Goal: Task Accomplishment & Management: Manage account settings

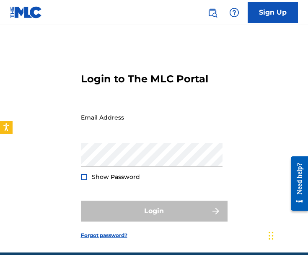
type input "[EMAIL_ADDRESS][DOMAIN_NAME]"
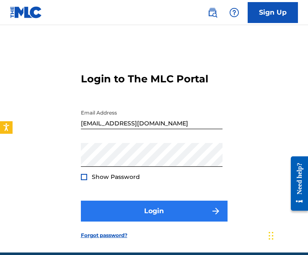
click at [111, 206] on div "Login" at bounding box center [154, 211] width 147 height 21
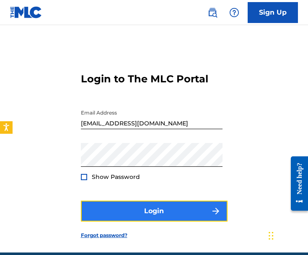
click at [111, 206] on button "Login" at bounding box center [154, 211] width 147 height 21
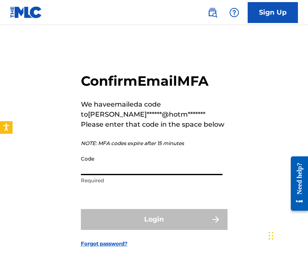
paste input "679443"
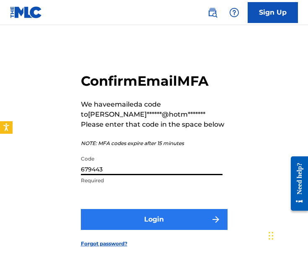
type input "679443"
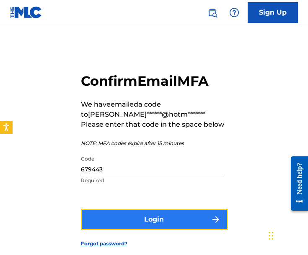
click at [173, 211] on button "Login" at bounding box center [154, 219] width 147 height 21
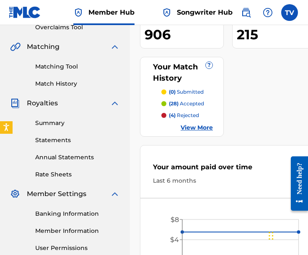
scroll to position [84, 0]
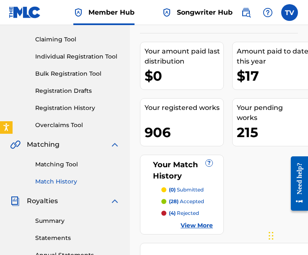
click at [66, 184] on link "Match History" at bounding box center [77, 181] width 85 height 9
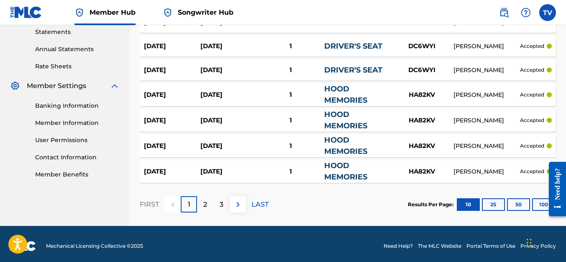
scroll to position [294, 0]
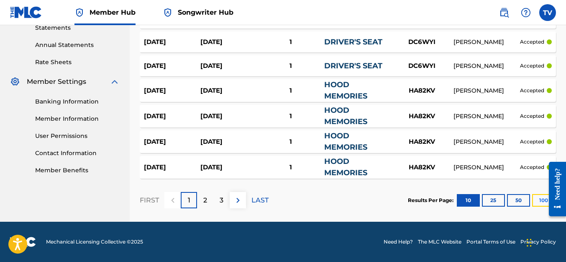
click at [307, 201] on button "100" at bounding box center [543, 200] width 23 height 13
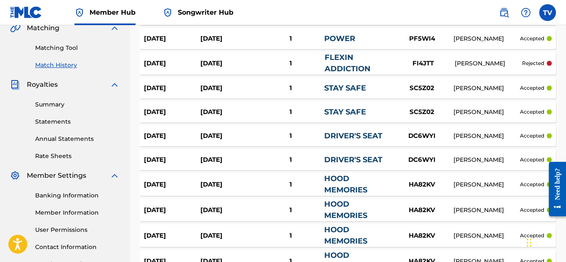
scroll to position [169, 0]
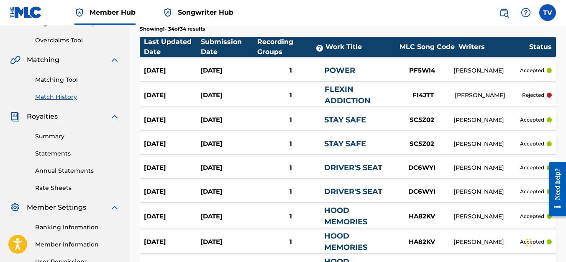
click at [302, 97] on div "1" at bounding box center [291, 95] width 68 height 10
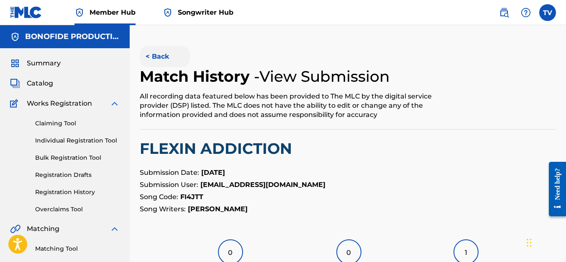
click at [174, 57] on button "< Back" at bounding box center [165, 56] width 50 height 21
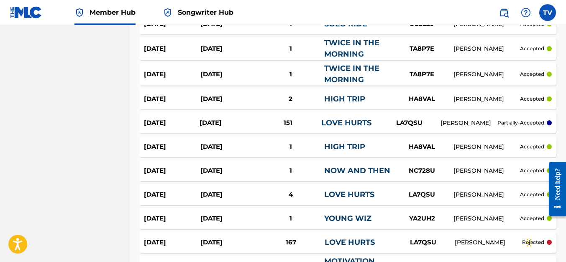
scroll to position [671, 0]
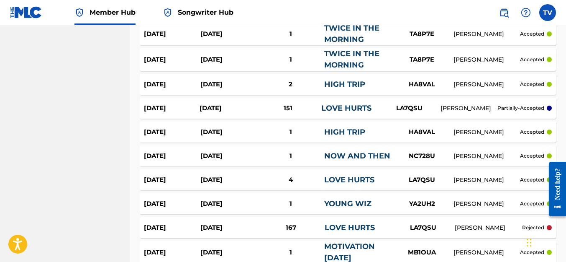
click at [258, 111] on div "151" at bounding box center [288, 108] width 67 height 10
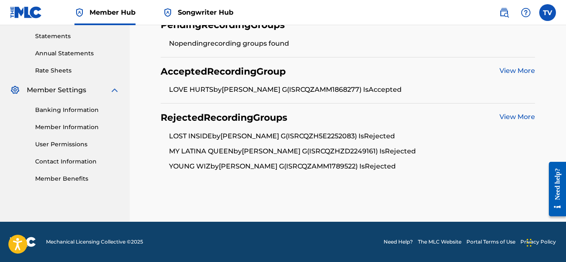
scroll to position [244, 0]
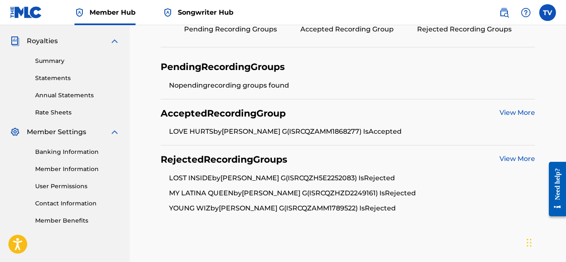
click at [307, 114] on link "View More" at bounding box center [518, 112] width 36 height 8
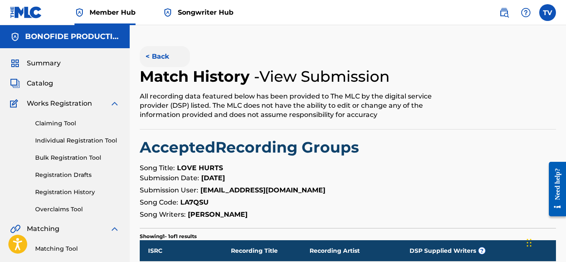
click at [154, 53] on button "< Back" at bounding box center [165, 56] width 50 height 21
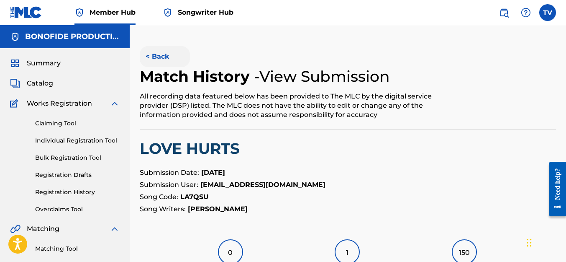
click at [162, 54] on button "< Back" at bounding box center [165, 56] width 50 height 21
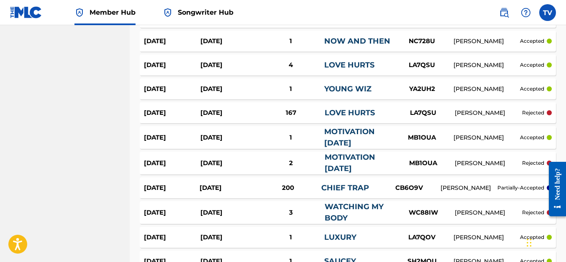
scroll to position [797, 0]
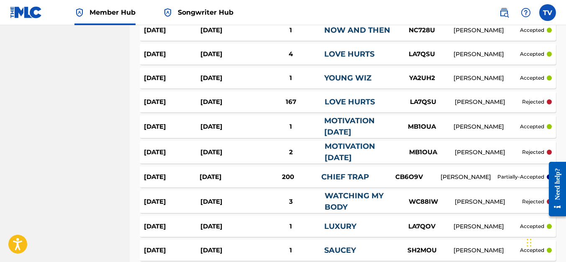
click at [278, 184] on div "Jan 29, 2023 Nov 30, 2021 200 CHIEF TRAP CB6O9V TERRY JABBARD VANZANT partially…" at bounding box center [348, 176] width 417 height 21
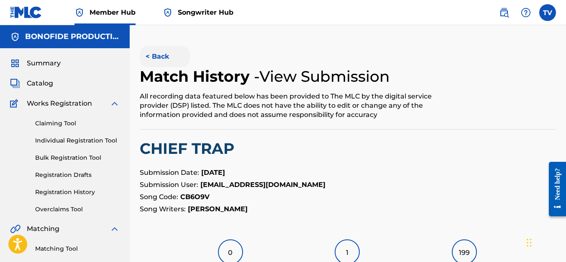
click at [148, 52] on button "< Back" at bounding box center [165, 56] width 50 height 21
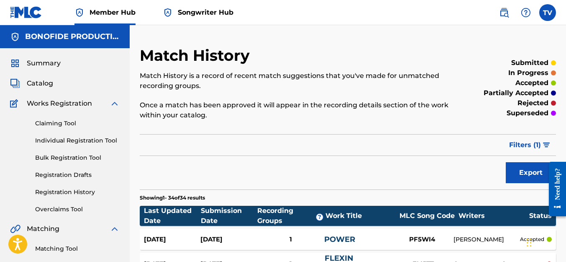
scroll to position [797, 0]
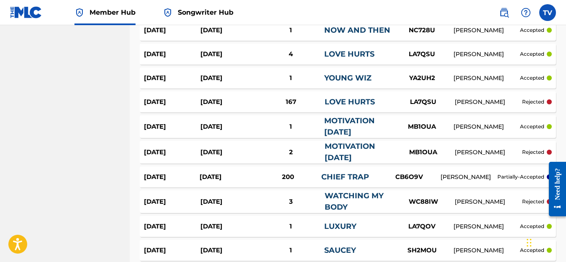
click at [294, 108] on div "Jan 29, 2023 Sep 18, 2022 167 LOVE HURTS LA7QSU TERRY JABBARD VANZANT rejected" at bounding box center [348, 101] width 417 height 21
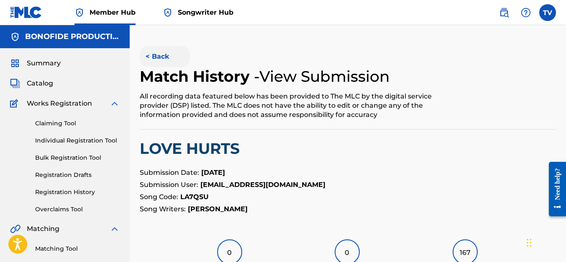
click at [167, 60] on button "< Back" at bounding box center [165, 56] width 50 height 21
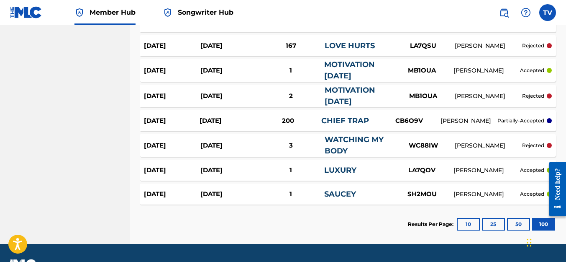
scroll to position [875, 0]
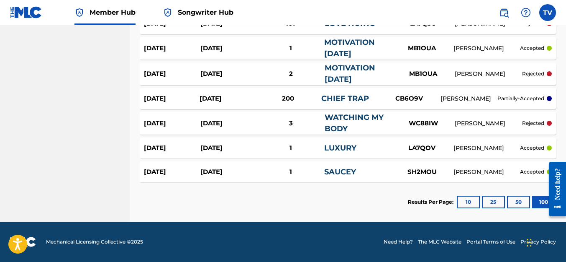
click at [307, 125] on div "3" at bounding box center [291, 123] width 68 height 10
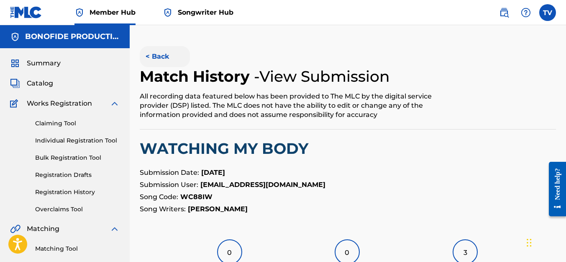
click at [160, 62] on button "< Back" at bounding box center [165, 56] width 50 height 21
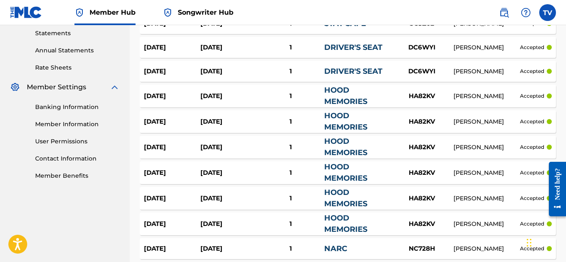
scroll to position [163, 0]
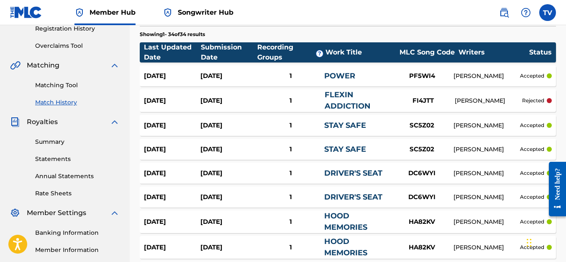
click at [201, 12] on span "Songwriter Hub" at bounding box center [206, 13] width 56 height 10
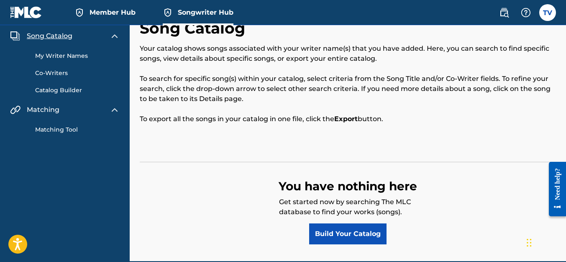
scroll to position [42, 0]
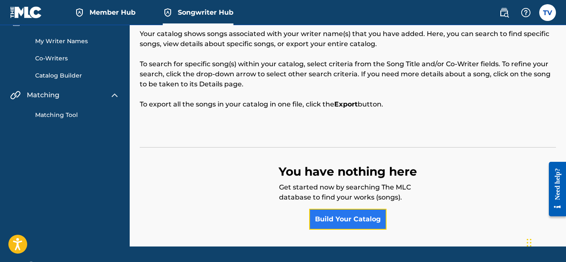
click at [307, 219] on link "Build Your Catalog" at bounding box center [347, 218] width 77 height 21
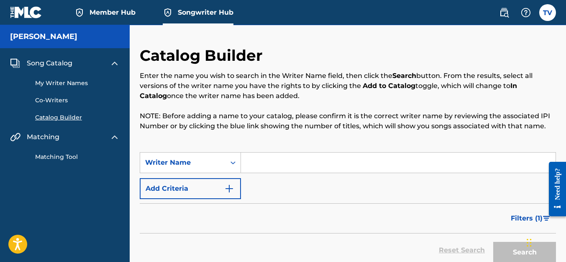
click at [277, 162] on input "Search Form" at bounding box center [398, 162] width 315 height 20
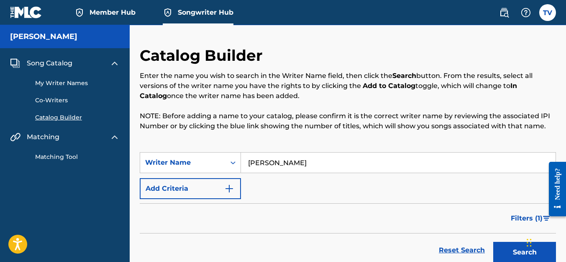
type input "Terry Jabbard VanZant"
click at [307, 242] on button "Search" at bounding box center [525, 252] width 63 height 21
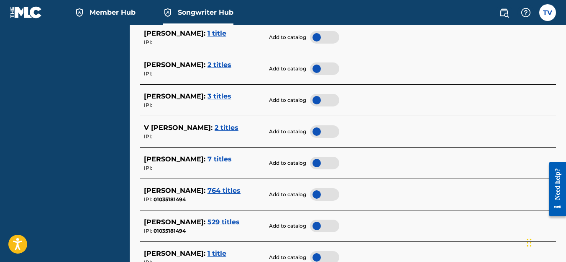
scroll to position [377, 0]
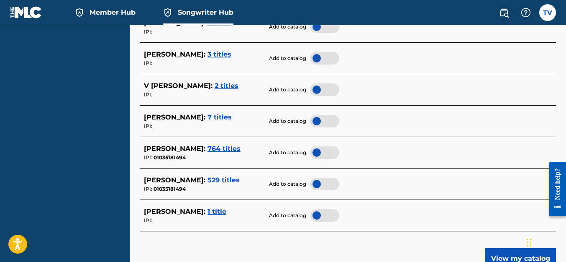
click at [307, 150] on div at bounding box center [324, 152] width 29 height 13
click at [307, 189] on div at bounding box center [324, 183] width 29 height 13
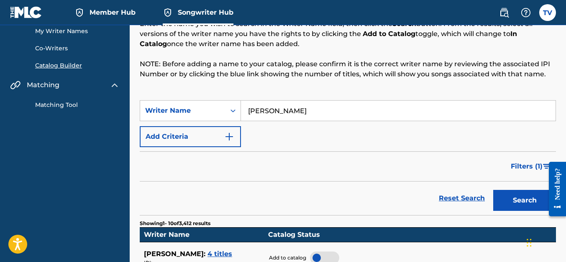
scroll to position [42, 0]
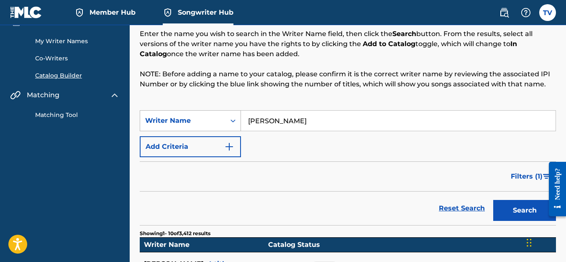
drag, startPoint x: 324, startPoint y: 120, endPoint x: 233, endPoint y: 121, distance: 91.3
click at [233, 121] on div "SearchWithCriteria8011f7f2-c87c-4ce8-b65b-756fae688f2c Writer Name Terry Jabbar…" at bounding box center [348, 120] width 417 height 21
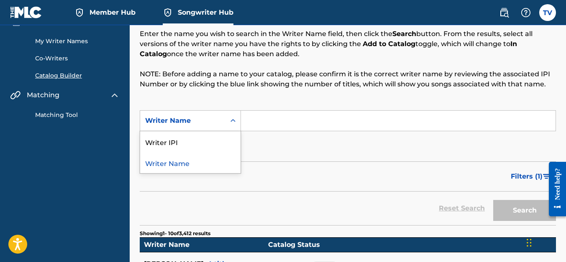
click at [233, 121] on icon "Search Form" at bounding box center [233, 120] width 5 height 3
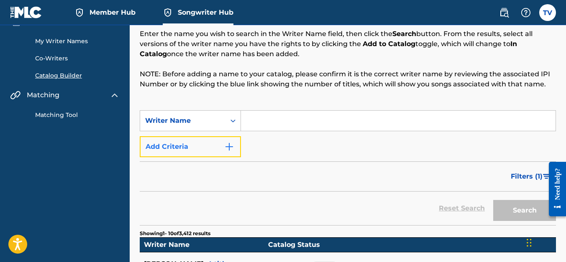
click at [231, 149] on img "Search Form" at bounding box center [229, 146] width 10 height 10
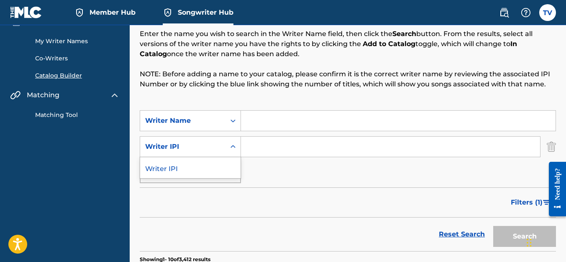
click at [229, 149] on icon "Search Form" at bounding box center [233, 146] width 8 height 8
click at [231, 175] on div "Max Criteria Reached" at bounding box center [190, 172] width 101 height 21
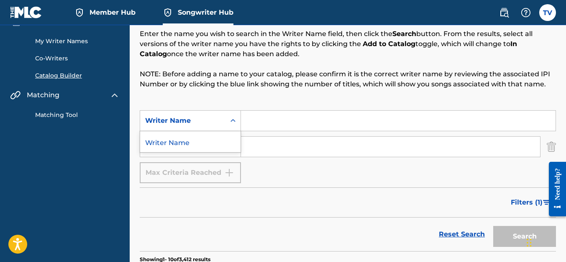
click at [228, 123] on div "Search Form" at bounding box center [233, 120] width 15 height 15
click at [266, 118] on input "Search Form" at bounding box center [398, 121] width 315 height 20
type input "Terry Jabbard VanZant"
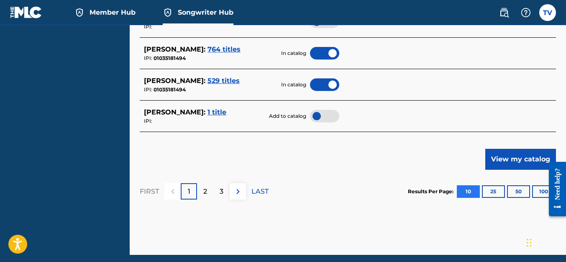
scroll to position [502, 0]
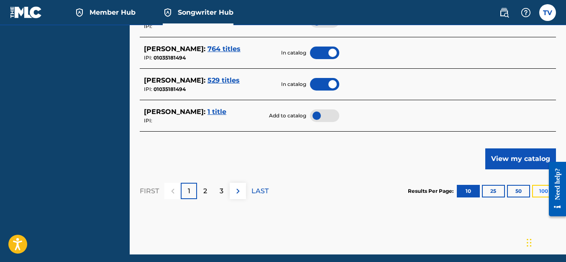
click at [307, 193] on button "100" at bounding box center [543, 191] width 23 height 13
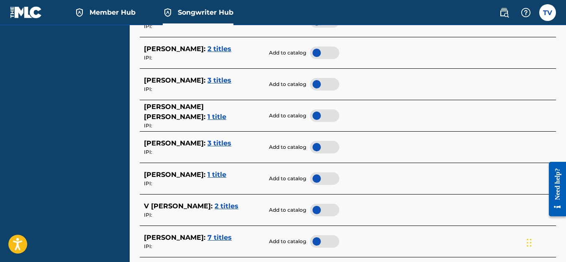
click at [223, 143] on span "3 titles" at bounding box center [220, 143] width 24 height 8
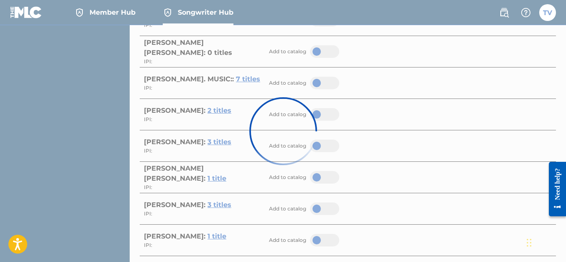
scroll to position [419, 0]
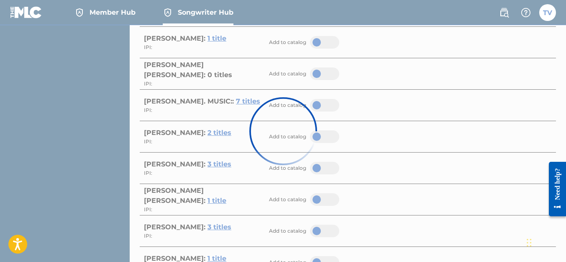
click at [216, 138] on div at bounding box center [283, 131] width 566 height 262
click at [193, 130] on div at bounding box center [283, 131] width 566 height 262
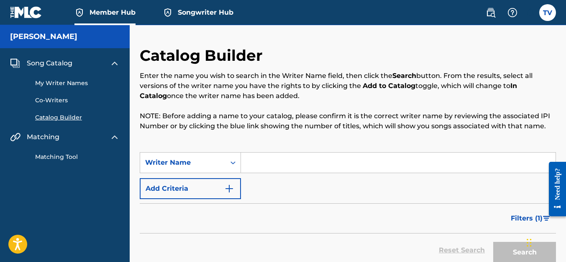
click at [290, 166] on input "Search Form" at bounding box center [398, 162] width 315 height 20
type input "[PERSON_NAME]"
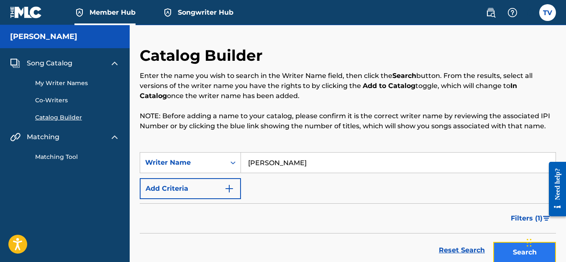
click at [504, 258] on button "Search" at bounding box center [525, 252] width 63 height 21
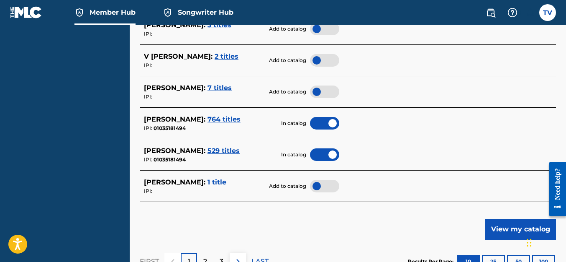
scroll to position [419, 0]
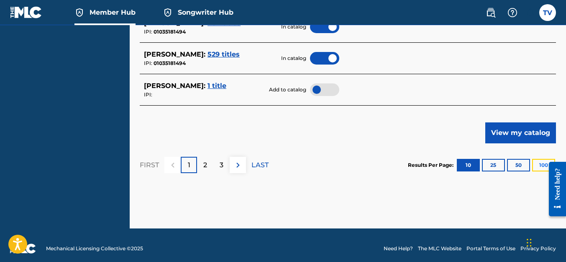
click at [540, 164] on button "100" at bounding box center [543, 165] width 23 height 13
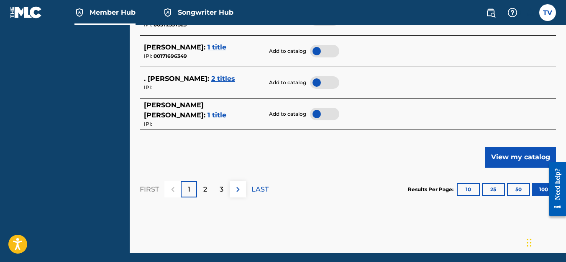
scroll to position [3307, 0]
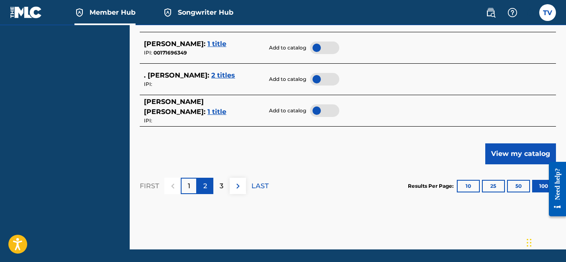
click at [202, 190] on div "2" at bounding box center [205, 185] width 16 height 16
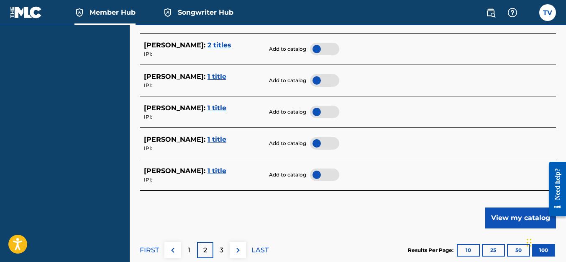
scroll to position [3265, 0]
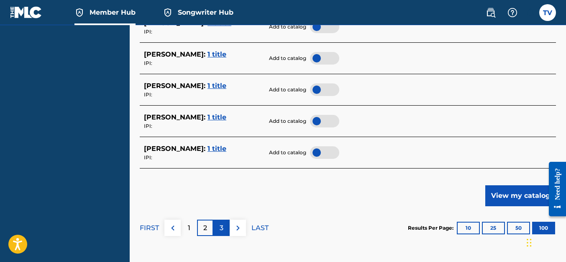
click at [224, 224] on div "3" at bounding box center [221, 227] width 16 height 16
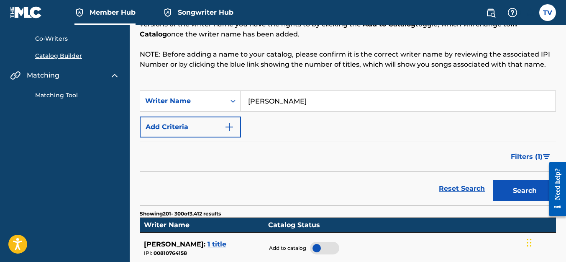
scroll to position [42, 0]
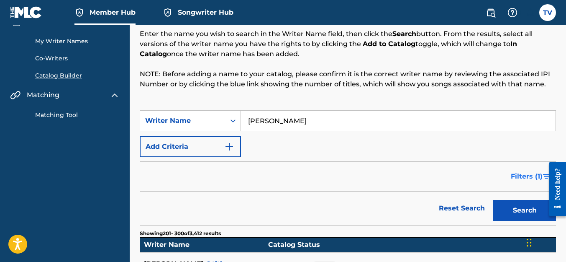
click at [528, 176] on span "Filters ( 1 )" at bounding box center [527, 176] width 32 height 10
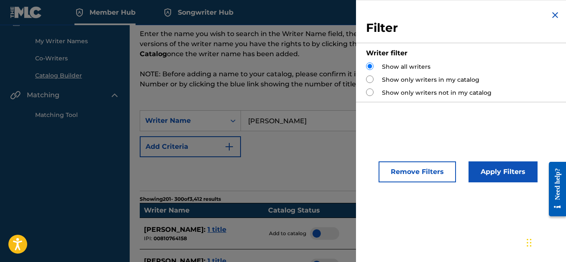
click at [371, 84] on div "Show only writers in my catalog" at bounding box center [463, 79] width 194 height 9
click at [370, 78] on input "Search Form" at bounding box center [370, 79] width 8 height 8
radio input "true"
click at [495, 169] on button "Apply Filters" at bounding box center [503, 171] width 69 height 21
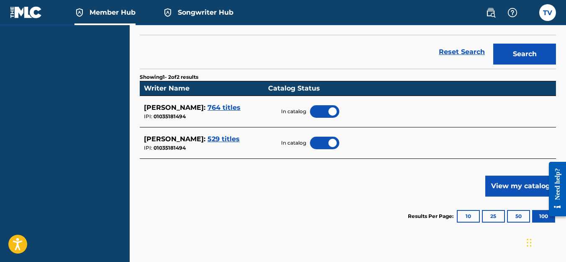
scroll to position [209, 0]
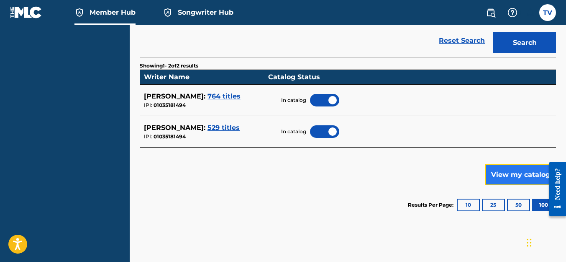
click at [514, 178] on button "View my catalog" at bounding box center [521, 174] width 71 height 21
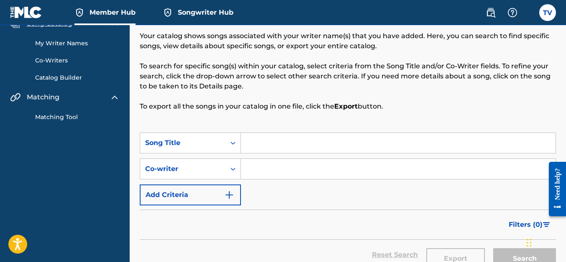
scroll to position [42, 0]
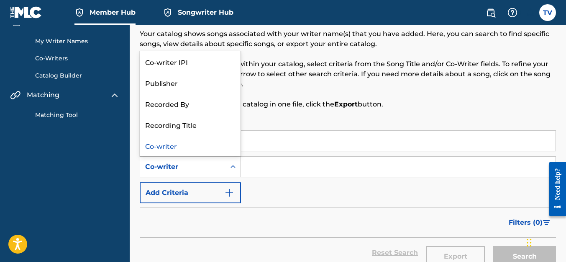
click at [232, 169] on icon "Search Form" at bounding box center [233, 166] width 8 height 8
click at [206, 88] on div "Publisher" at bounding box center [190, 82] width 100 height 21
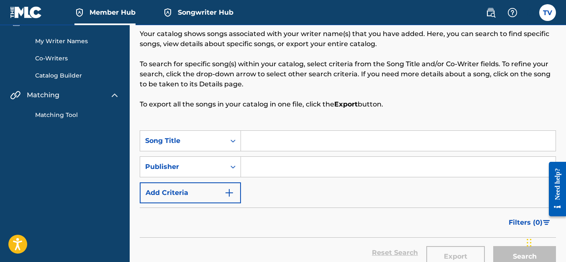
click at [270, 170] on input "Search Form" at bounding box center [398, 167] width 315 height 20
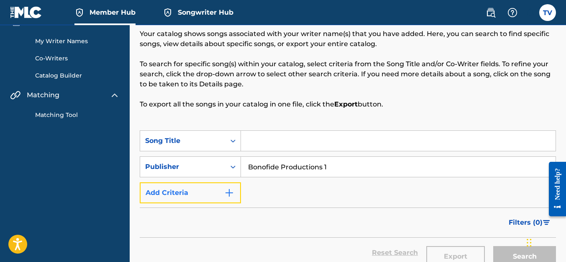
click at [224, 195] on img "Search Form" at bounding box center [229, 193] width 10 height 10
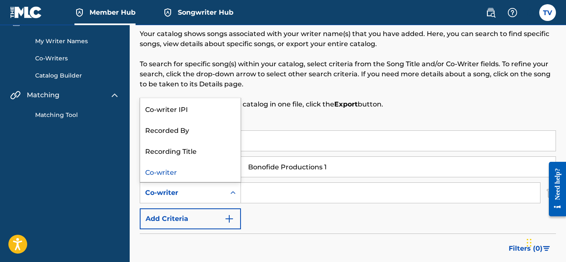
click at [224, 192] on div "Co-writer" at bounding box center [182, 193] width 85 height 16
click at [256, 101] on p "To export all the songs in your catalog in one file, click the Export button." at bounding box center [348, 104] width 417 height 10
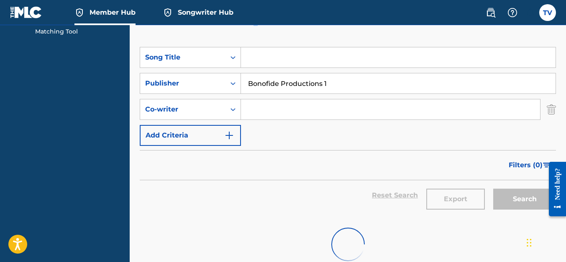
scroll to position [126, 0]
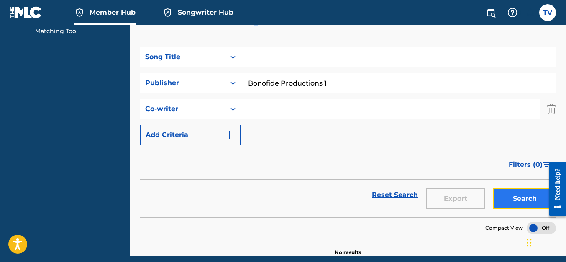
click at [522, 191] on button "Search" at bounding box center [525, 198] width 63 height 21
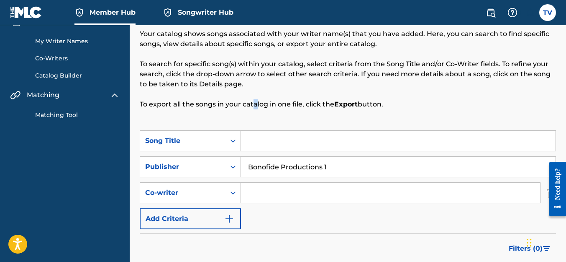
scroll to position [34, 0]
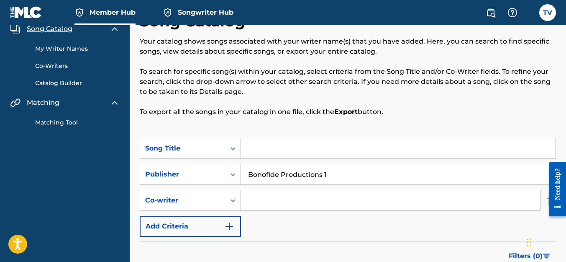
click at [345, 168] on input "Bonofide Productions 1" at bounding box center [398, 174] width 315 height 20
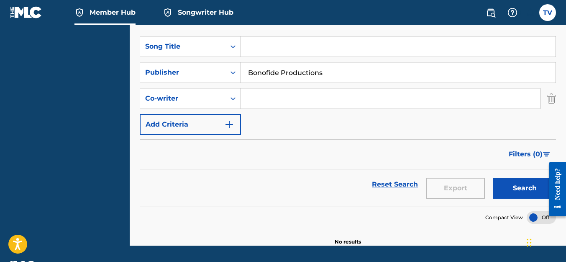
scroll to position [160, 0]
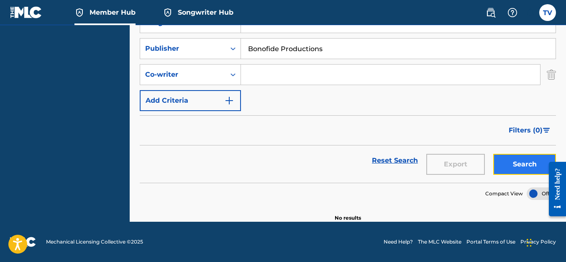
click at [513, 164] on button "Search" at bounding box center [525, 164] width 63 height 21
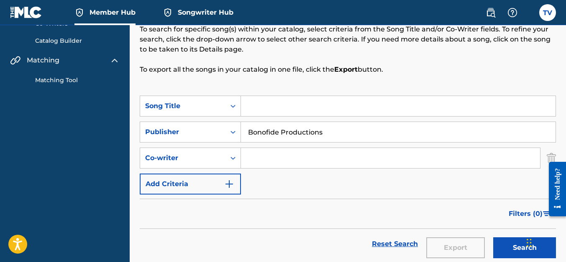
scroll to position [76, 0]
click at [229, 132] on icon "Search Form" at bounding box center [233, 132] width 8 height 8
click at [291, 84] on div "Song Catalog Your catalog shows songs associated with your writer name(s) that …" at bounding box center [348, 33] width 417 height 126
drag, startPoint x: 327, startPoint y: 139, endPoint x: 263, endPoint y: 138, distance: 64.1
click at [273, 143] on div "SearchWithCriteriab2d73363-a3ef-4852-a49f-1f6d69f757ba Song Title SearchWithCri…" at bounding box center [348, 145] width 417 height 99
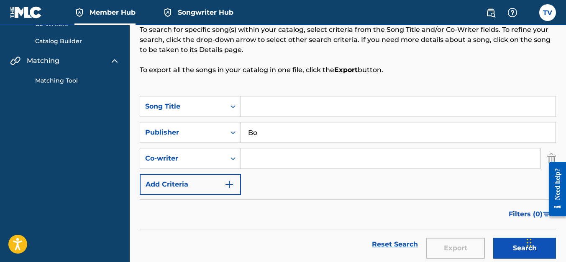
type input "B"
type input "[PERSON_NAME]"
click at [501, 245] on button "Search" at bounding box center [525, 247] width 63 height 21
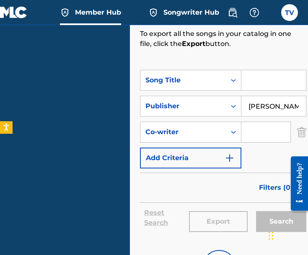
scroll to position [244, 0]
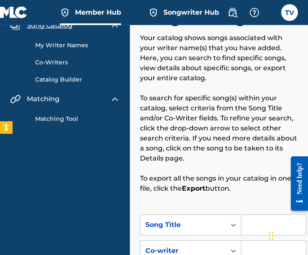
scroll to position [126, 0]
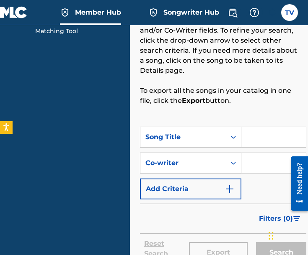
click at [233, 157] on div "Search Form" at bounding box center [233, 163] width 15 height 15
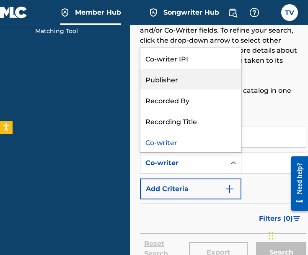
click at [209, 84] on div "Publisher" at bounding box center [190, 79] width 100 height 21
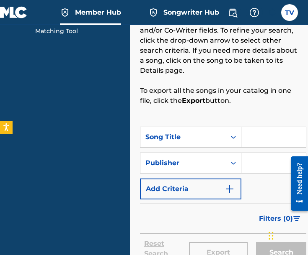
click at [254, 162] on input "Search Form" at bounding box center [273, 163] width 64 height 20
type input "[PERSON_NAME]"
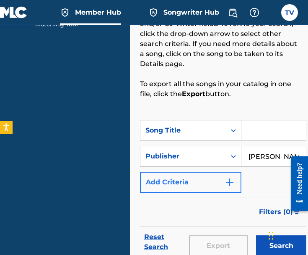
scroll to position [95, 0]
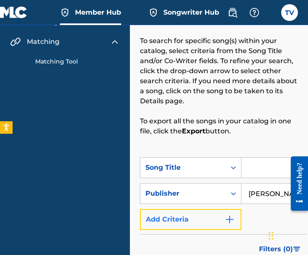
click at [222, 220] on button "Add Criteria" at bounding box center [190, 219] width 101 height 21
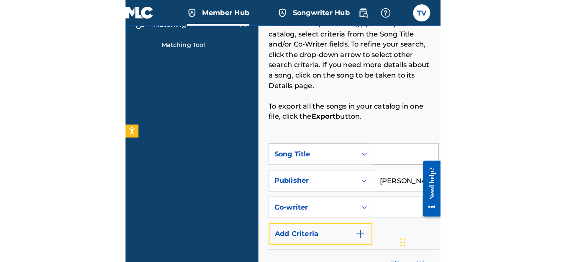
scroll to position [126, 0]
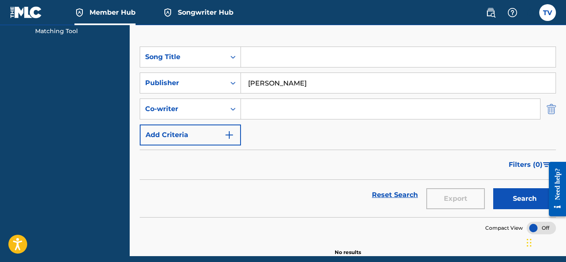
click at [307, 112] on img "Search Form" at bounding box center [551, 108] width 9 height 21
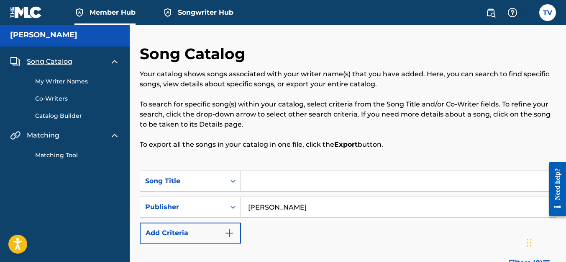
scroll to position [0, 0]
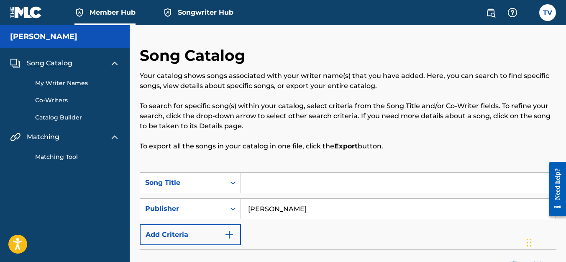
click at [58, 85] on link "My Writer Names" at bounding box center [77, 83] width 85 height 9
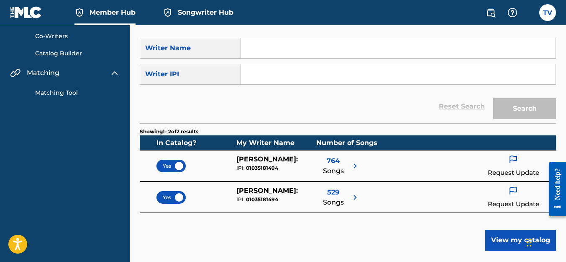
scroll to position [84, 0]
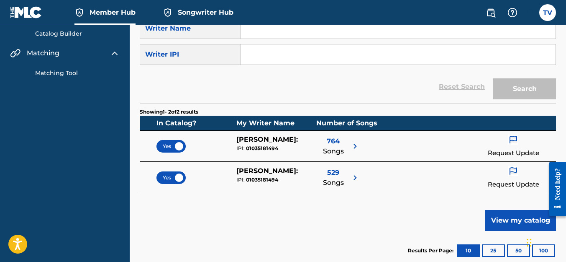
click at [307, 148] on p "Request Update" at bounding box center [513, 153] width 51 height 10
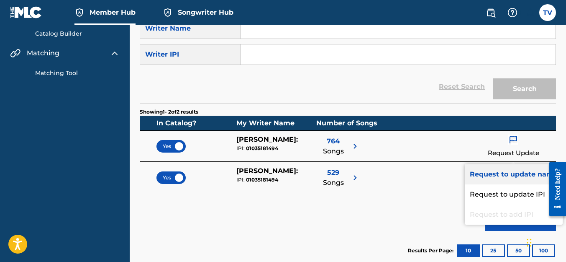
click at [307, 173] on p "Request to update name" at bounding box center [514, 174] width 98 height 20
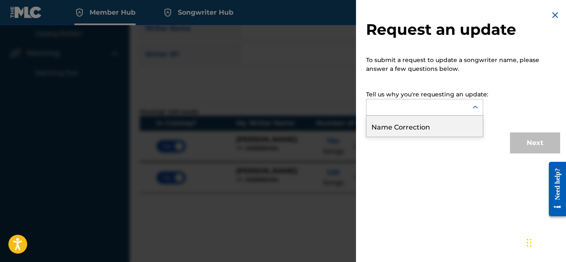
click at [307, 108] on div at bounding box center [417, 107] width 101 height 16
click at [307, 127] on div "Name Correction" at bounding box center [425, 126] width 116 height 21
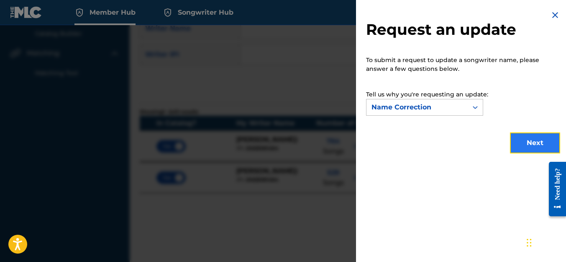
click at [307, 148] on button "Next" at bounding box center [535, 142] width 50 height 21
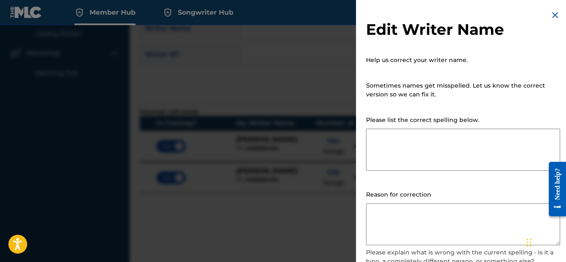
click at [307, 148] on textarea at bounding box center [463, 150] width 194 height 42
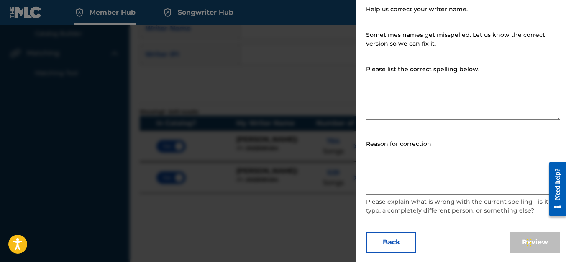
scroll to position [51, 0]
click at [307, 92] on textarea at bounding box center [463, 98] width 194 height 42
type textarea "[PERSON_NAME]"
click at [307, 170] on textarea at bounding box center [463, 173] width 194 height 42
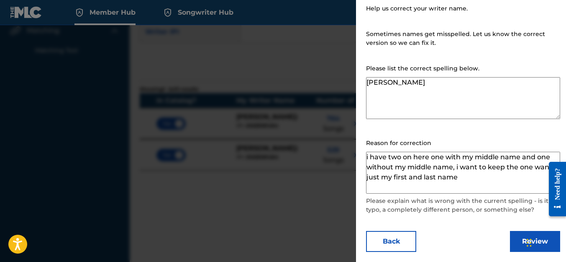
scroll to position [167, 0]
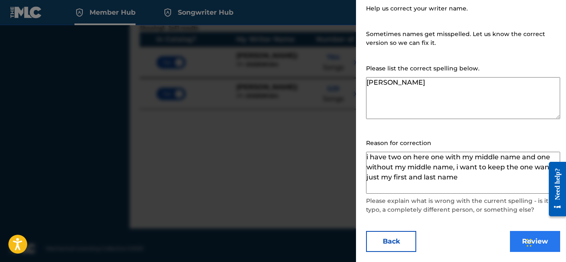
type textarea "i have two on here one with my middle name and one without my middle name, i wa…"
click at [307, 240] on button "Review" at bounding box center [535, 241] width 50 height 21
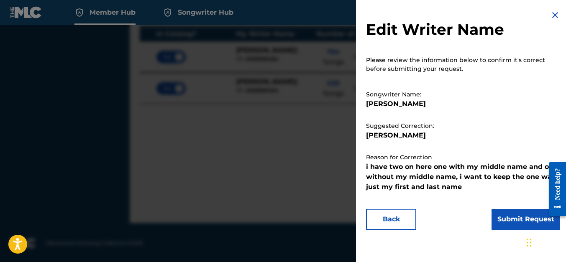
scroll to position [174, 0]
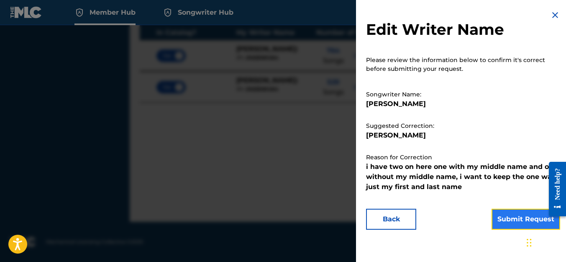
click at [307, 219] on button "Submit Request" at bounding box center [526, 218] width 69 height 21
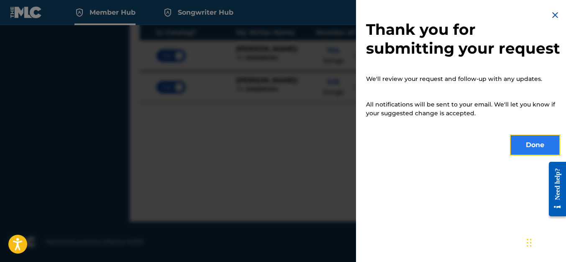
click at [307, 155] on button "Done" at bounding box center [535, 144] width 50 height 21
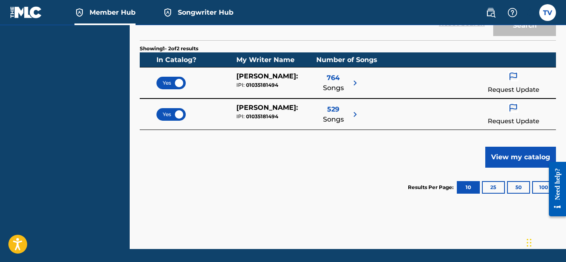
scroll to position [132, 0]
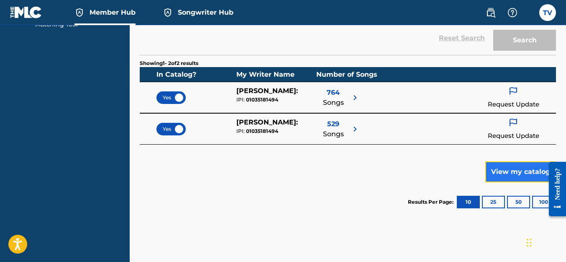
click at [307, 174] on button "View my catalog" at bounding box center [521, 171] width 71 height 21
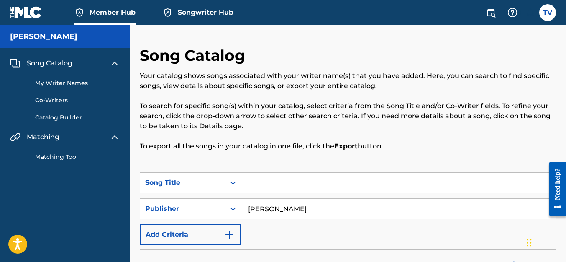
click at [51, 120] on link "Catalog Builder" at bounding box center [77, 117] width 85 height 9
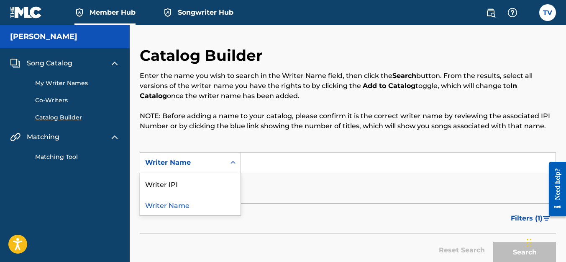
click at [158, 155] on div "Writer Name" at bounding box center [182, 162] width 85 height 16
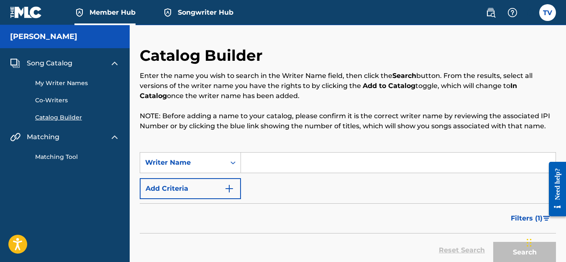
click at [65, 100] on link "Co-Writers" at bounding box center [77, 100] width 85 height 9
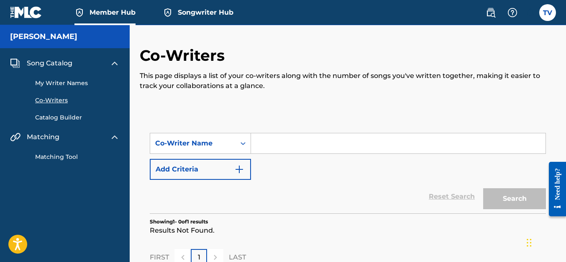
click at [72, 116] on link "Catalog Builder" at bounding box center [77, 117] width 85 height 9
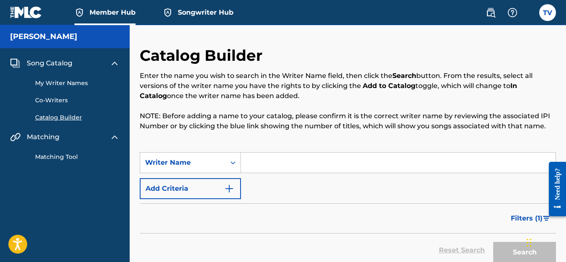
click at [76, 158] on link "Matching Tool" at bounding box center [77, 156] width 85 height 9
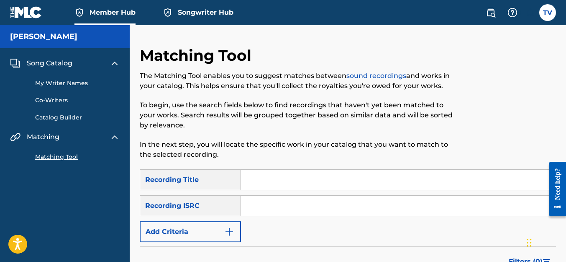
click at [197, 17] on span "Songwriter Hub" at bounding box center [206, 13] width 56 height 10
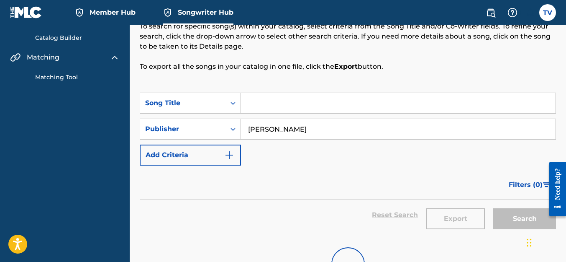
scroll to position [65, 0]
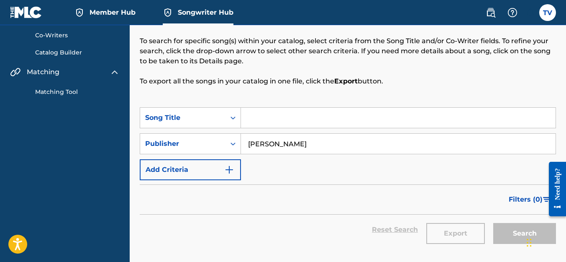
click at [307, 141] on input "[PERSON_NAME]" at bounding box center [398, 144] width 315 height 20
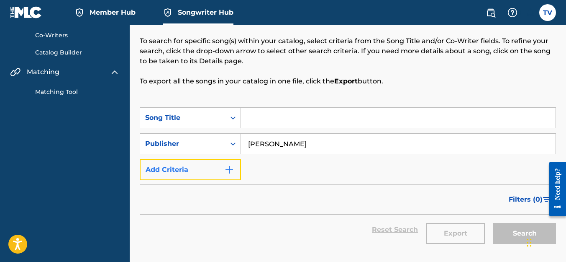
click at [219, 173] on button "Add Criteria" at bounding box center [190, 169] width 101 height 21
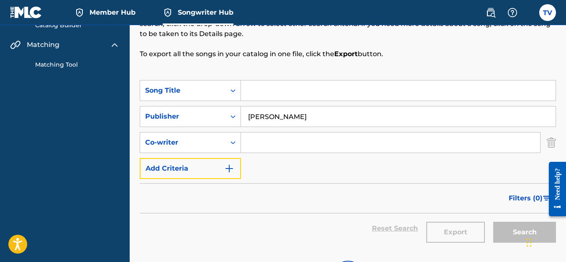
scroll to position [107, 0]
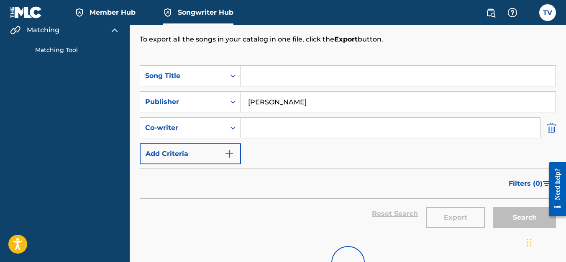
click at [307, 133] on img "Search Form" at bounding box center [551, 127] width 9 height 21
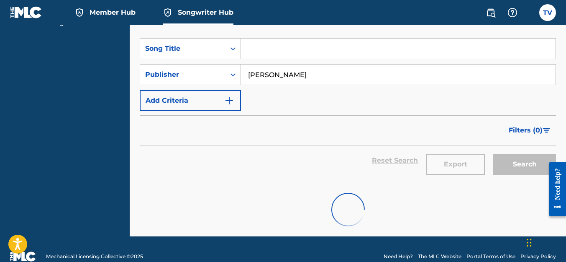
scroll to position [149, 0]
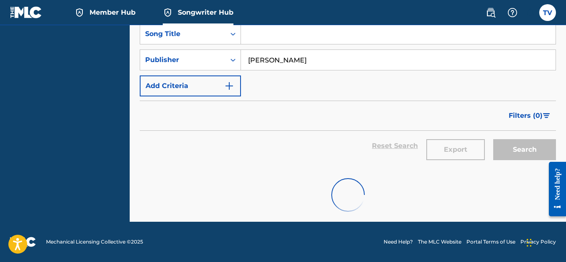
click at [307, 145] on div "Search" at bounding box center [522, 146] width 67 height 30
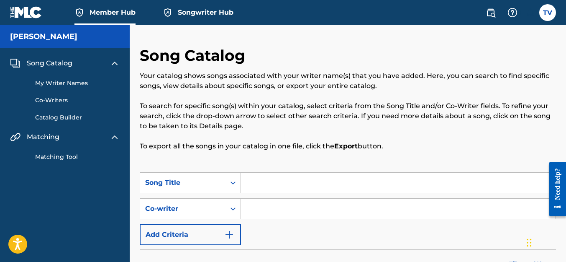
click at [197, 11] on span "Songwriter Hub" at bounding box center [206, 13] width 56 height 10
click at [233, 206] on icon "Search Form" at bounding box center [233, 208] width 8 height 8
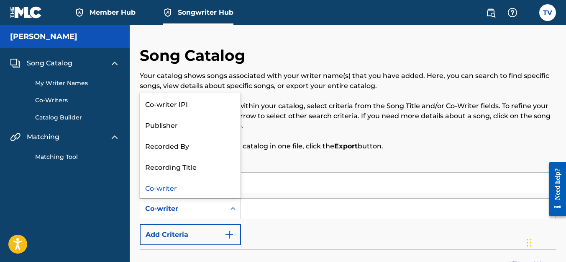
click at [257, 163] on div "Song Catalog Your catalog shows songs associated with your writer name(s) that …" at bounding box center [348, 109] width 417 height 126
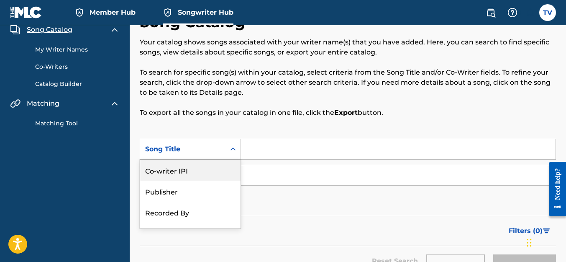
click at [190, 159] on div "5 results available. Use Up and Down to choose options, press Enter to select t…" at bounding box center [190, 149] width 101 height 21
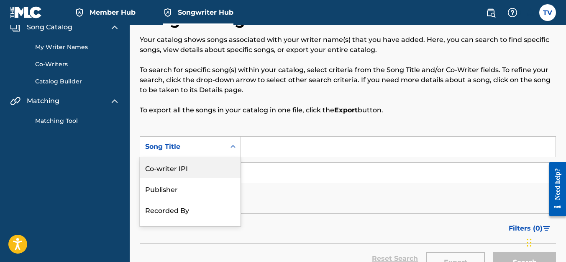
scroll to position [36, 0]
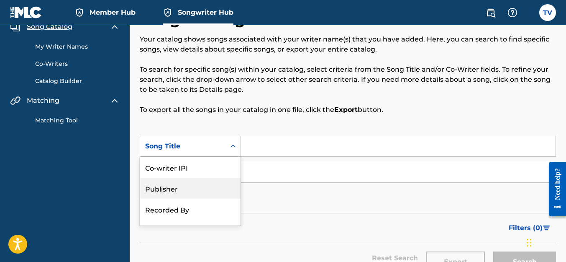
click at [193, 183] on div "Publisher" at bounding box center [190, 187] width 100 height 21
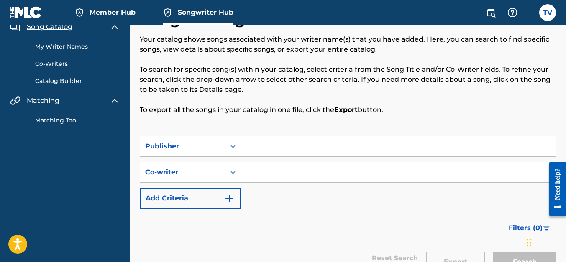
click at [255, 147] on input "Search Form" at bounding box center [398, 146] width 315 height 20
click at [224, 122] on div "Song Catalog Your catalog shows songs associated with your writer name(s) that …" at bounding box center [348, 73] width 417 height 126
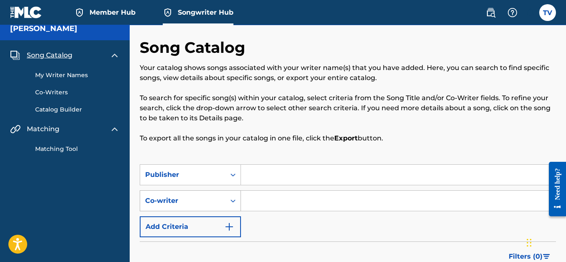
scroll to position [0, 0]
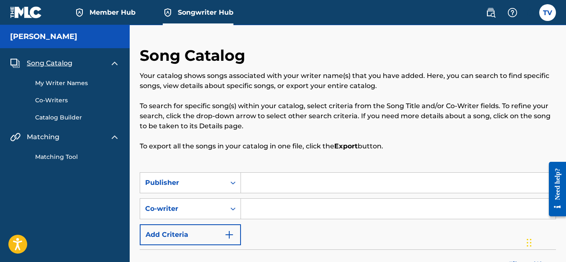
click at [57, 60] on span "Song Catalog" at bounding box center [50, 63] width 46 height 10
click at [56, 77] on div "My Writer Names Co-Writers Catalog Builder" at bounding box center [65, 95] width 110 height 54
click at [33, 13] on img at bounding box center [26, 12] width 32 height 12
click at [544, 14] on label at bounding box center [548, 12] width 17 height 17
click at [548, 13] on input "TV Terry VanZant bono_music@hotmail.com Notification Preferences Profile Log out" at bounding box center [548, 13] width 0 height 0
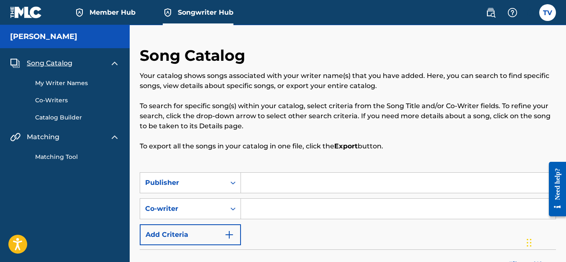
click at [360, 33] on div "Song Catalog Your catalog shows songs associated with your writer name(s) that …" at bounding box center [348, 197] width 437 height 345
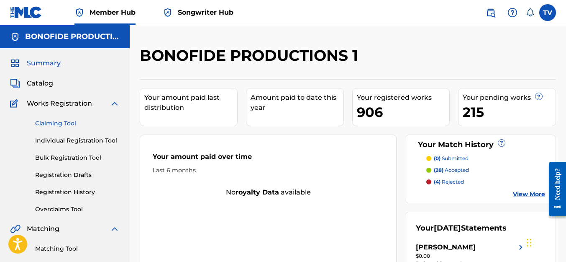
click at [78, 123] on link "Claiming Tool" at bounding box center [77, 123] width 85 height 9
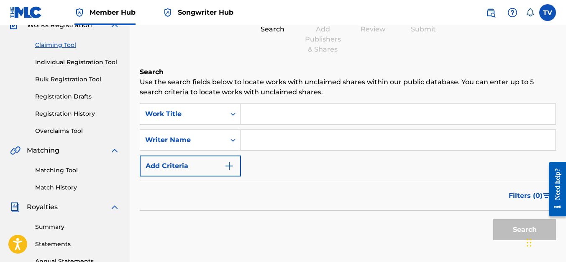
scroll to position [84, 0]
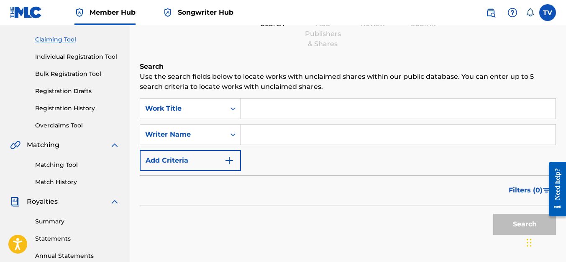
click at [267, 134] on input "Search Form" at bounding box center [398, 134] width 315 height 20
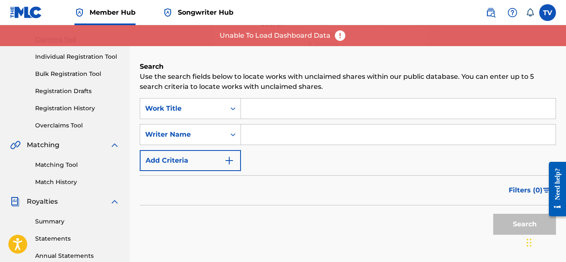
type input "[PERSON_NAME]"
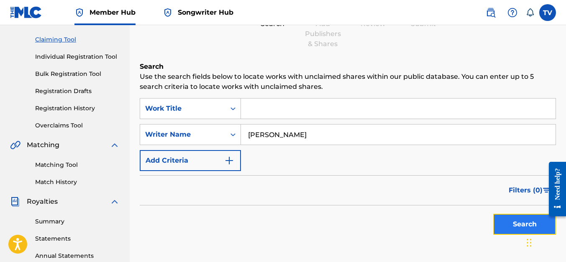
click at [505, 221] on button "Search" at bounding box center [525, 223] width 63 height 21
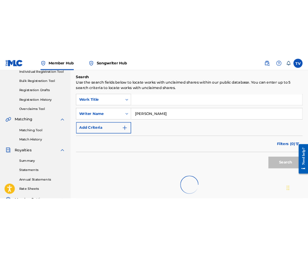
scroll to position [167, 0]
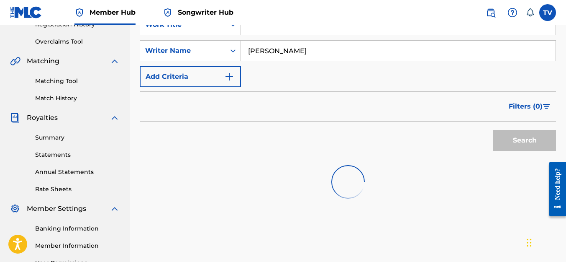
click at [409, 163] on div at bounding box center [348, 182] width 417 height 54
